Goal: Find contact information: Find contact information

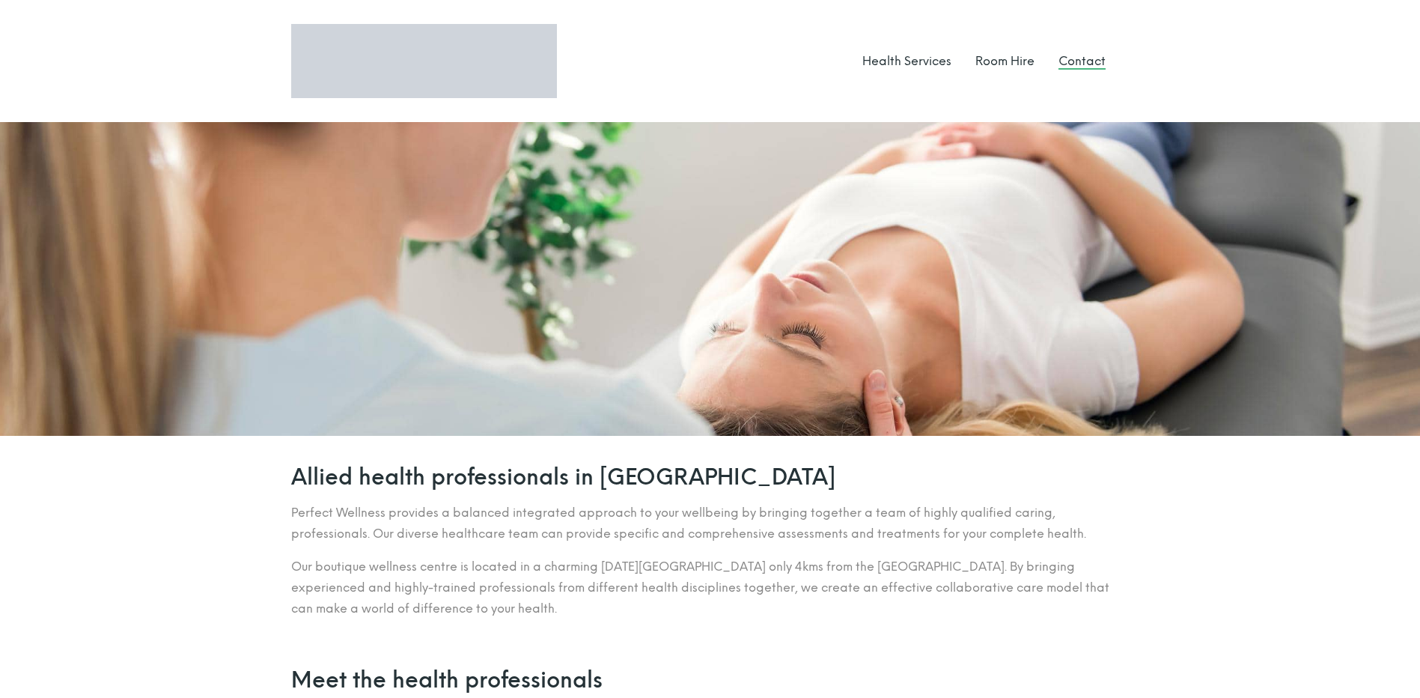
click at [1070, 61] on link "Contact" at bounding box center [1081, 61] width 47 height 14
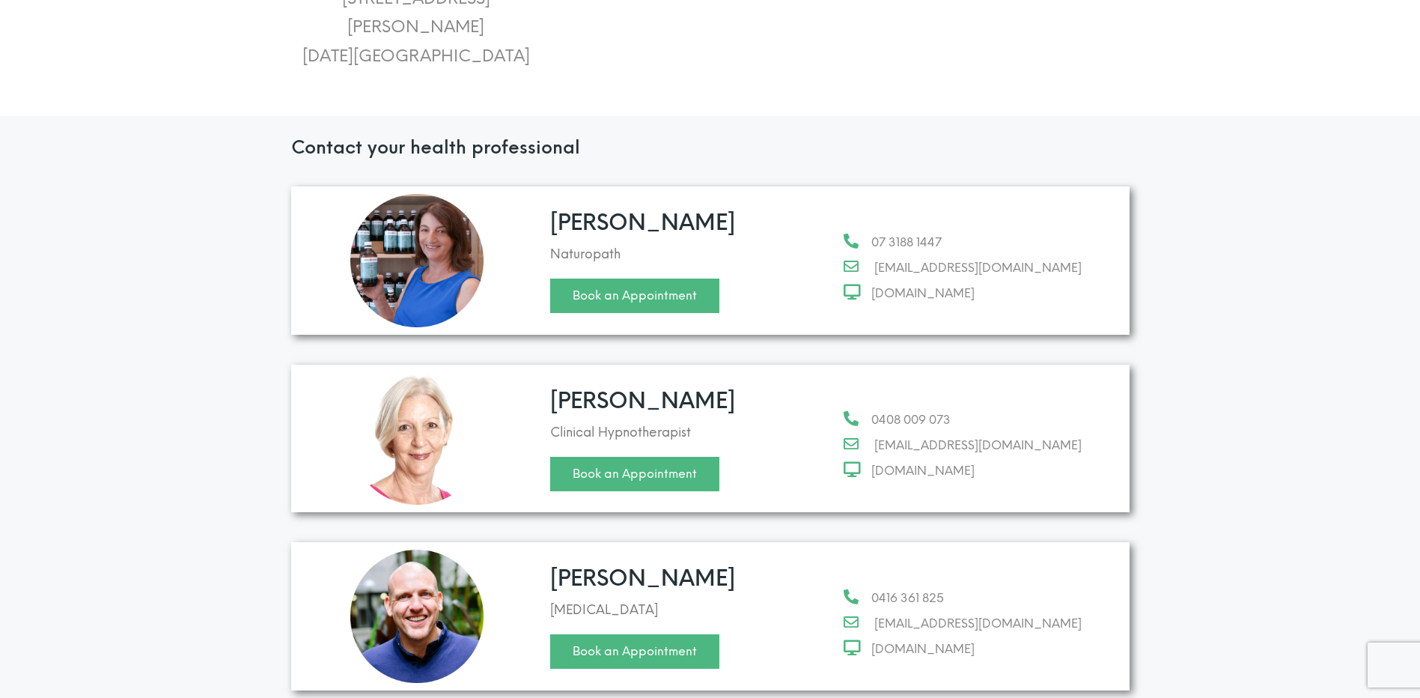
scroll to position [674, 0]
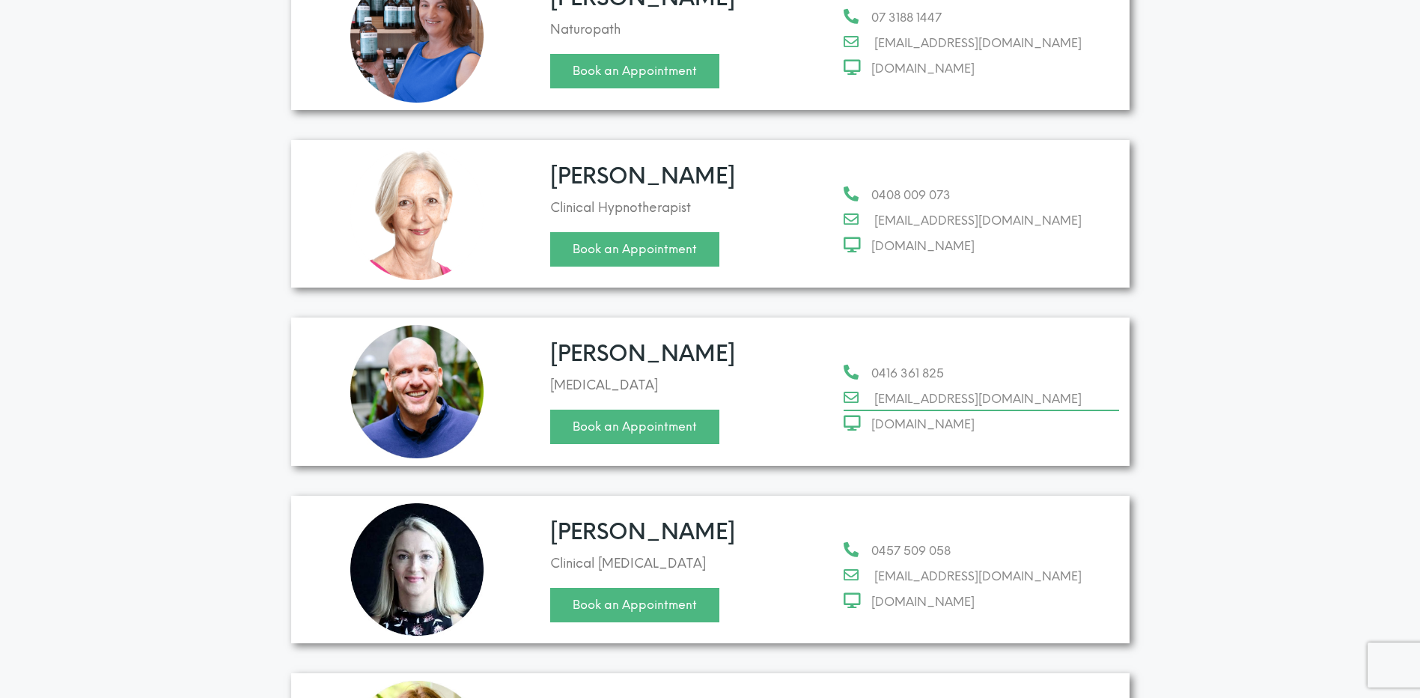
drag, startPoint x: 809, startPoint y: 373, endPoint x: 1102, endPoint y: 370, distance: 293.4
click at [1102, 370] on div "[PERSON_NAME] [MEDICAL_DATA] Book an Appointment 0416 361 825 [EMAIL_ADDRESS][D…" at bounding box center [710, 391] width 838 height 148
copy div "0416 361 825 [EMAIL_ADDRESS][DOMAIN_NAME]"
